Goal: Check status

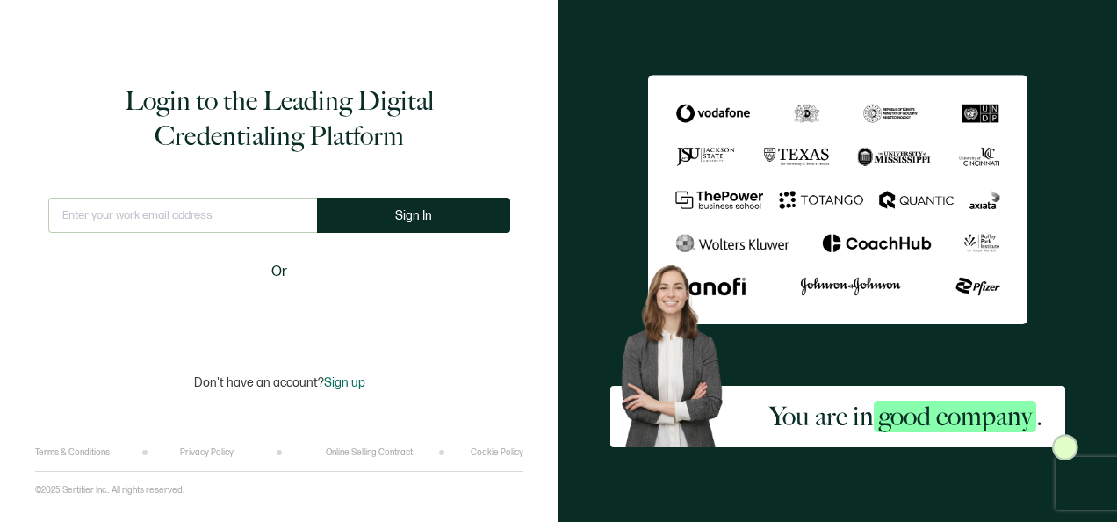
click at [239, 214] on input "text" at bounding box center [182, 215] width 269 height 35
type input "[PERSON_NAME][EMAIL_ADDRESS][PERSON_NAME][DOMAIN_NAME]"
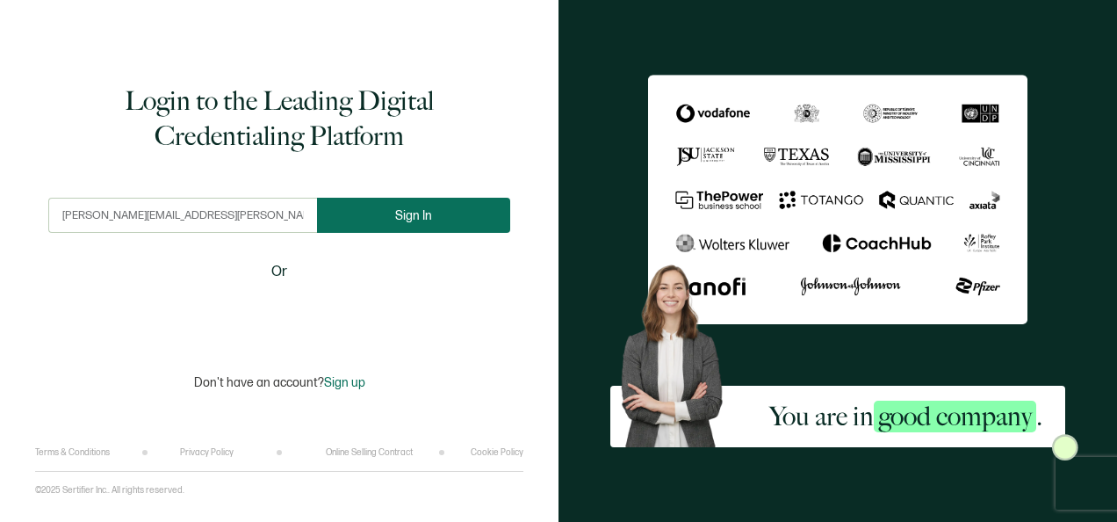
click at [420, 223] on button "Sign In" at bounding box center [413, 215] width 193 height 35
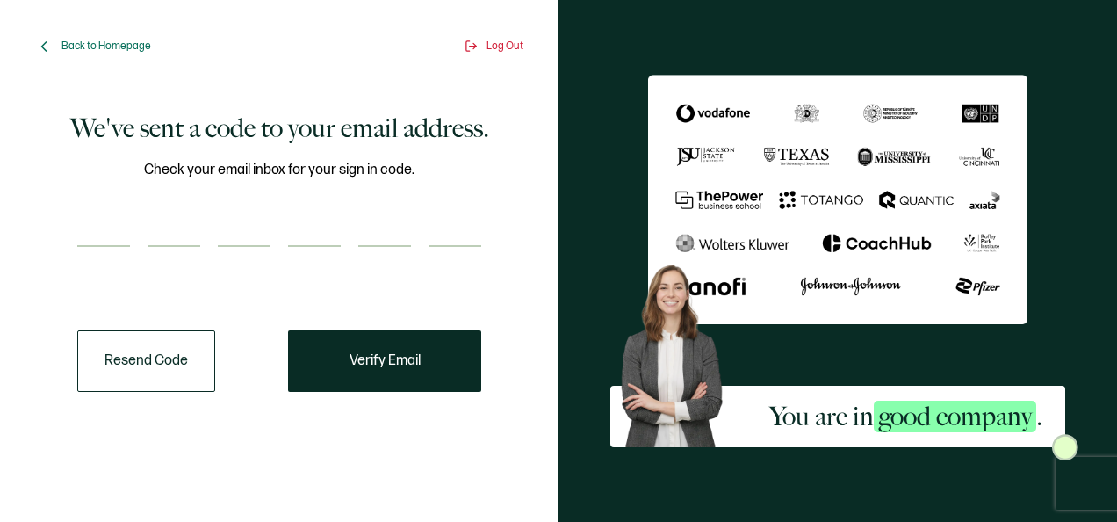
click at [109, 252] on div "Check your email inbox for your sign in code." at bounding box center [279, 214] width 404 height 110
click at [93, 229] on input "number" at bounding box center [103, 229] width 53 height 35
click at [94, 210] on div "Check your email inbox for your sign in code." at bounding box center [279, 214] width 404 height 110
click at [98, 223] on input "number" at bounding box center [103, 229] width 53 height 35
type input "6"
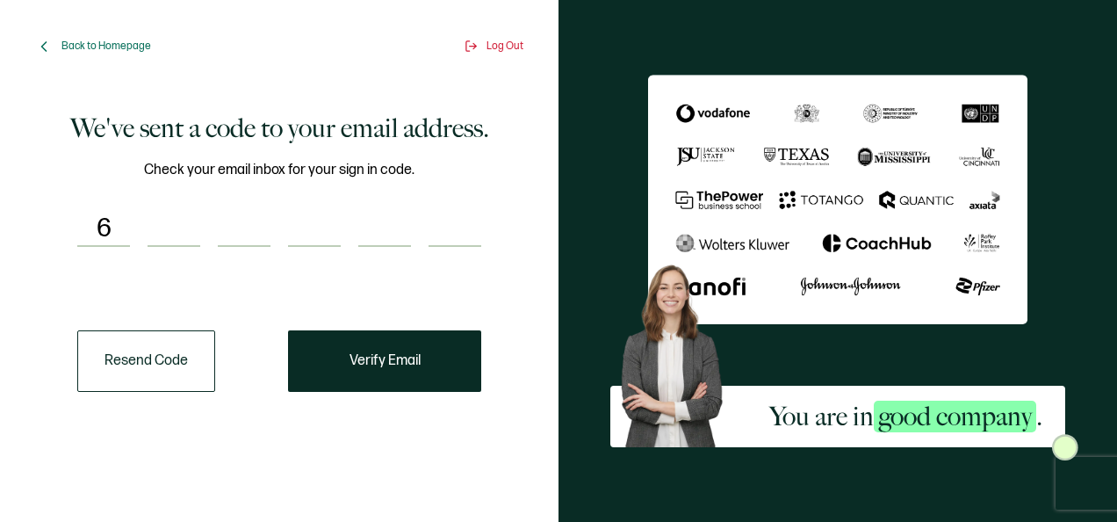
type input "5"
type input "9"
type input "7"
type input "0"
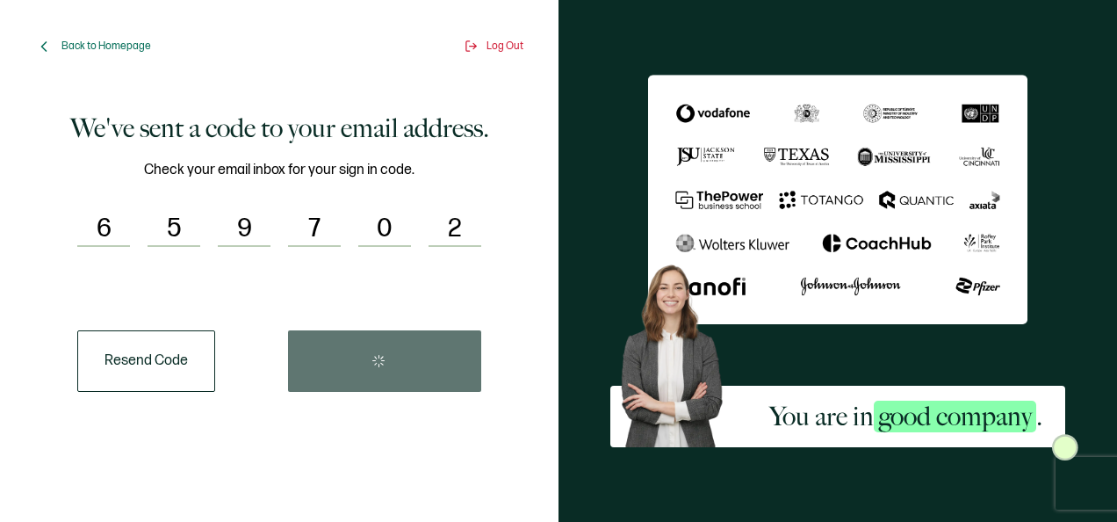
type input "2"
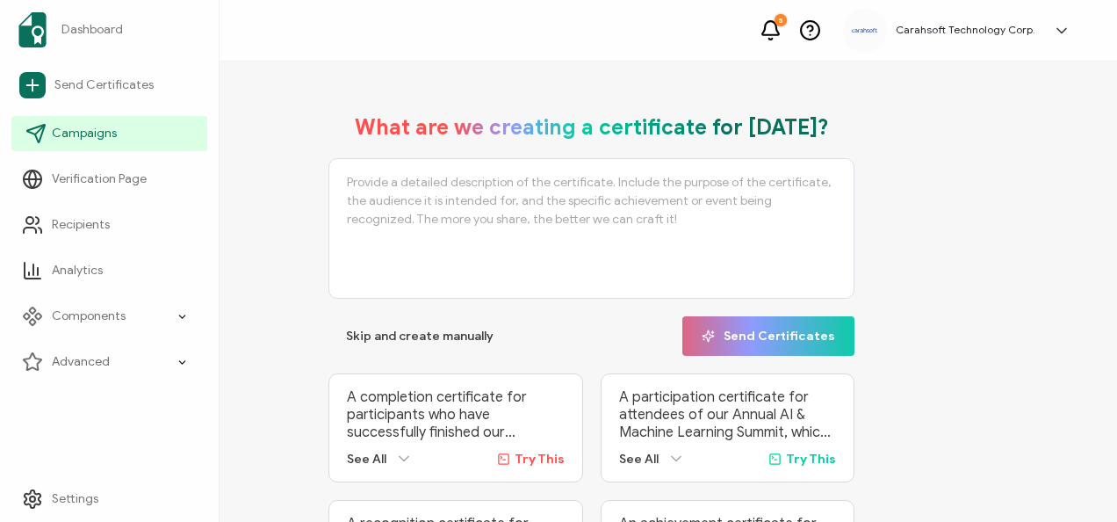
click at [81, 129] on span "Campaigns" at bounding box center [84, 134] width 65 height 18
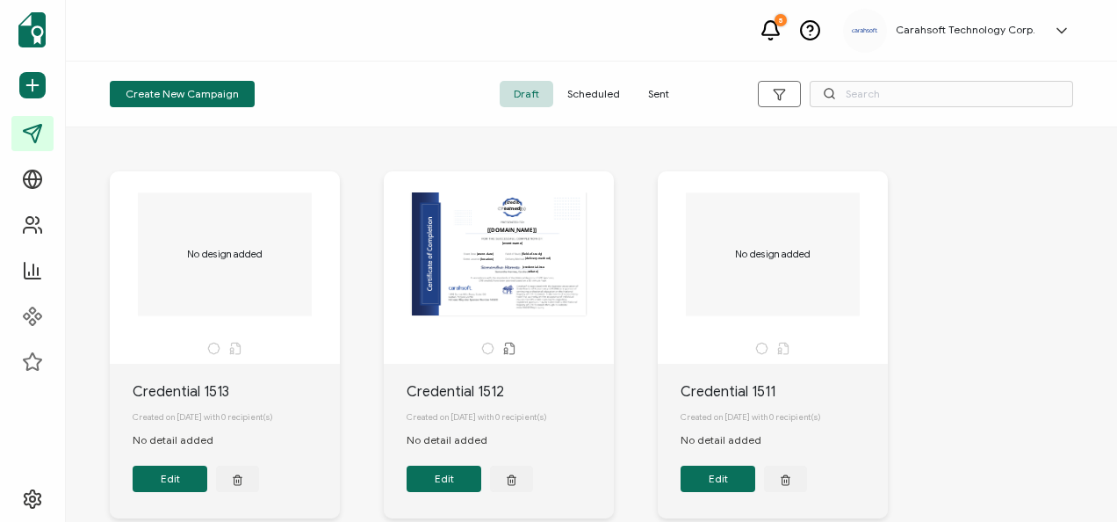
click at [651, 97] on span "Sent" at bounding box center [658, 94] width 49 height 26
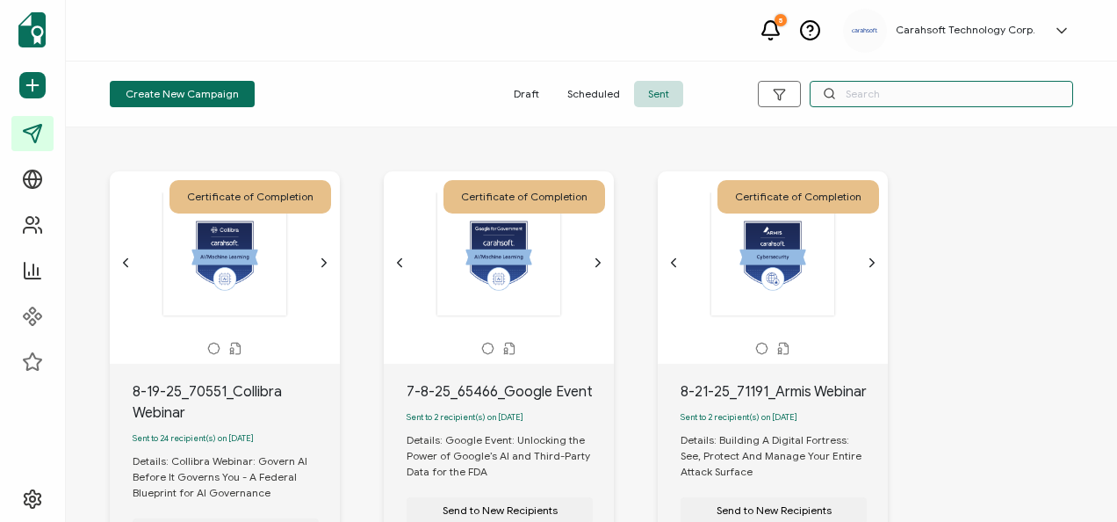
click at [861, 95] on input "text" at bounding box center [941, 94] width 263 height 26
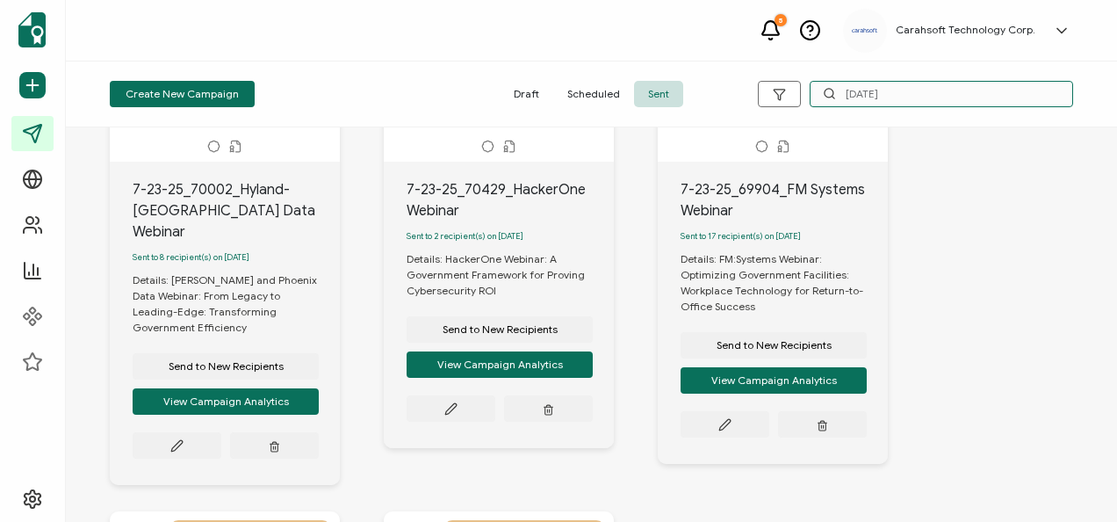
scroll to position [205, 0]
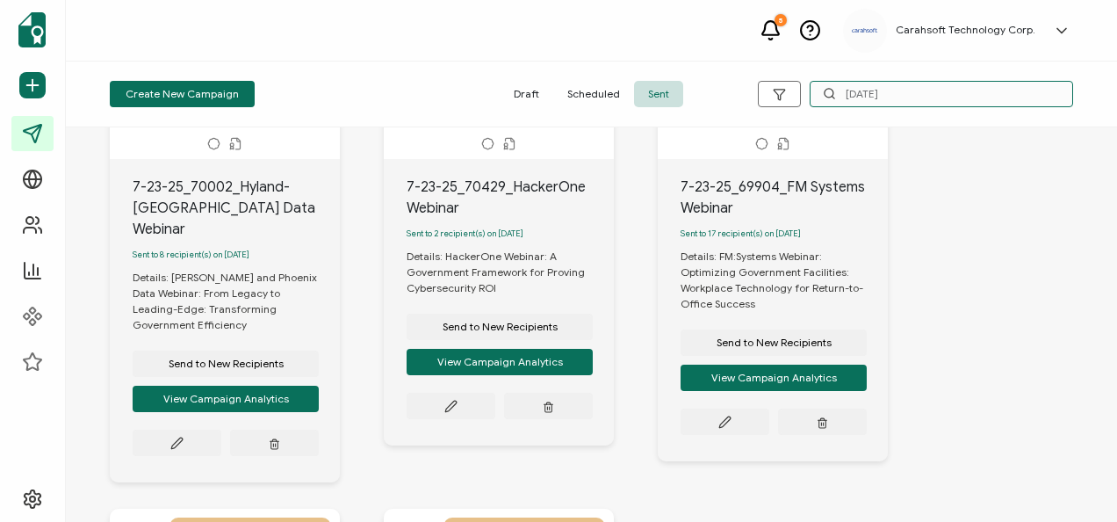
type input "[DATE]"
click at [176, 429] on div "7-23-25_70002_Hyland-[GEOGRAPHIC_DATA] Data Webinar Sent to 8 recipient(s) on […" at bounding box center [225, 320] width 230 height 323
click at [168, 429] on button at bounding box center [177, 442] width 89 height 26
